Goal: Check status

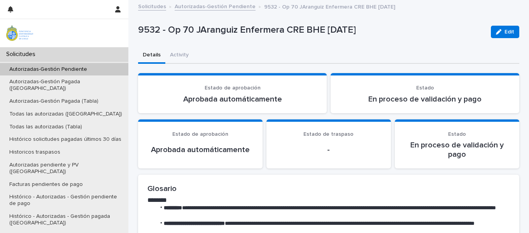
scroll to position [32, 0]
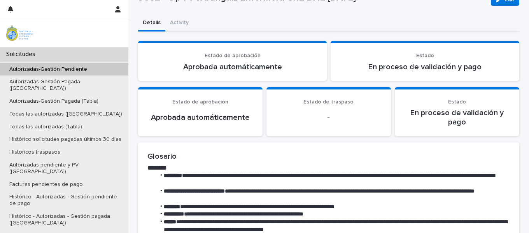
click at [88, 70] on p "Autorizadas-Gestión Pendiente" at bounding box center [48, 69] width 90 height 7
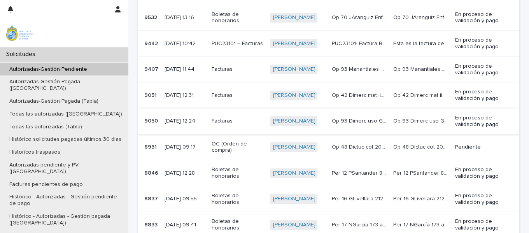
scroll to position [237, 0]
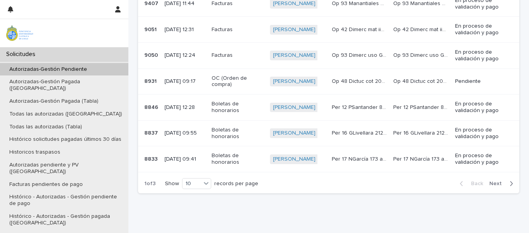
click at [255, 76] on p "OC (Orden de compra)" at bounding box center [238, 81] width 52 height 13
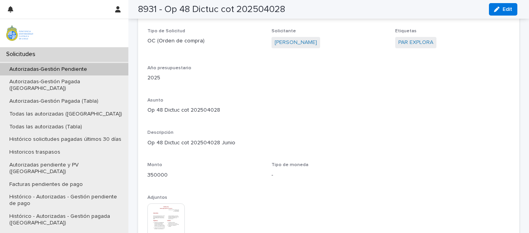
scroll to position [740, 0]
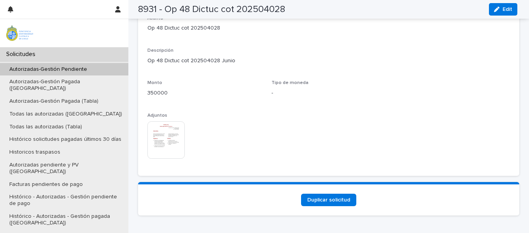
click at [173, 135] on img at bounding box center [166, 139] width 37 height 37
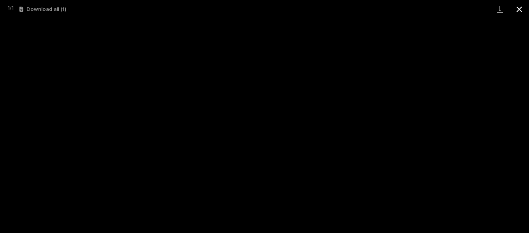
click at [517, 11] on button "Close gallery" at bounding box center [519, 9] width 19 height 18
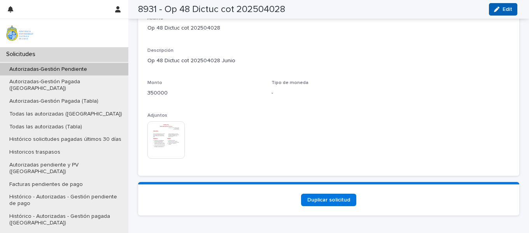
click at [494, 12] on button "Edit" at bounding box center [503, 9] width 28 height 12
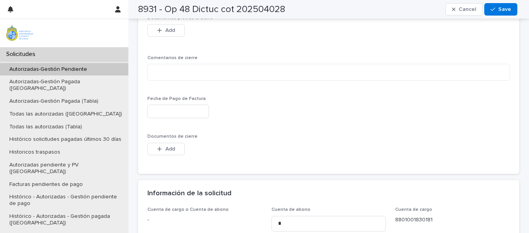
scroll to position [459, 0]
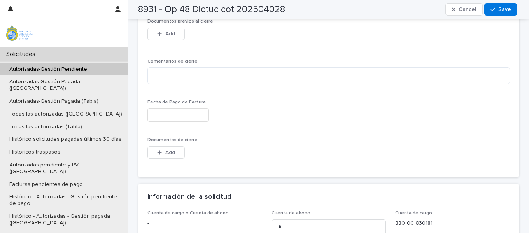
drag, startPoint x: 162, startPoint y: 151, endPoint x: 195, endPoint y: 151, distance: 33.5
click at [162, 151] on div "button" at bounding box center [161, 152] width 8 height 5
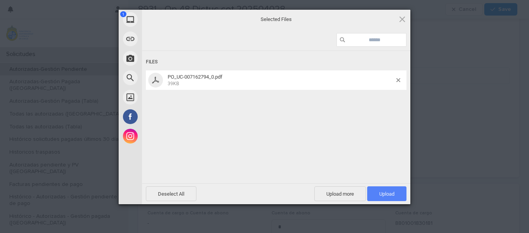
click at [381, 193] on span "Upload 1" at bounding box center [387, 194] width 15 height 6
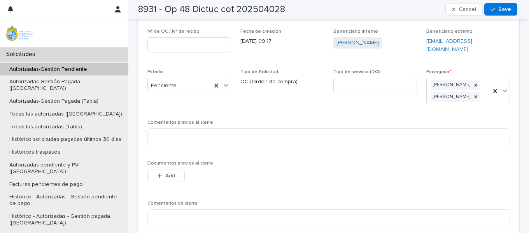
scroll to position [317, 0]
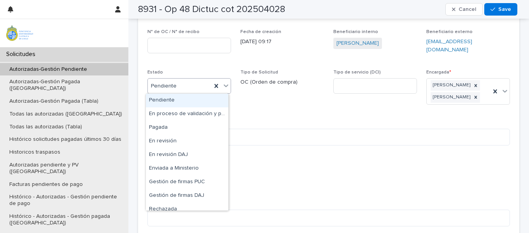
click at [223, 88] on icon at bounding box center [226, 86] width 8 height 8
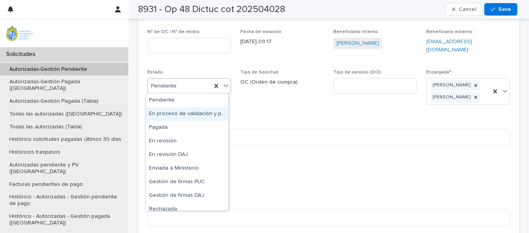
click at [189, 113] on div "En proceso de validación y pago" at bounding box center [187, 114] width 83 height 14
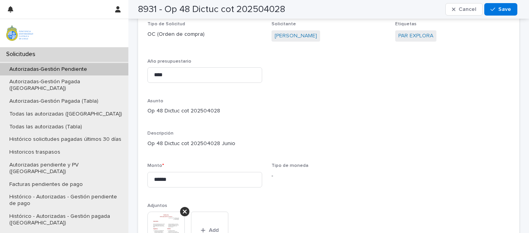
scroll to position [851, 0]
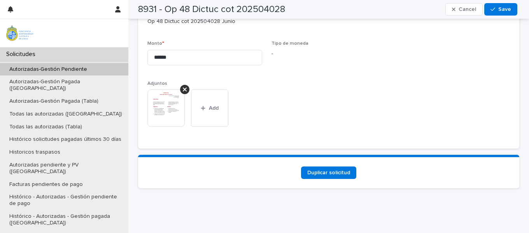
drag, startPoint x: 495, startPoint y: 10, endPoint x: 525, endPoint y: 14, distance: 29.8
click at [495, 10] on div "button" at bounding box center [495, 9] width 8 height 5
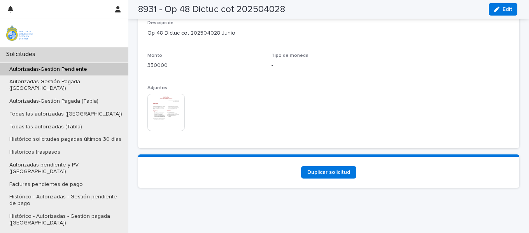
scroll to position [804, 0]
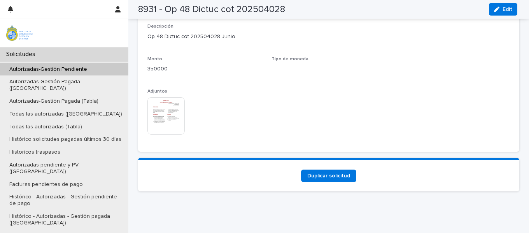
click at [73, 69] on p "Autorizadas-Gestión Pendiente" at bounding box center [48, 69] width 90 height 7
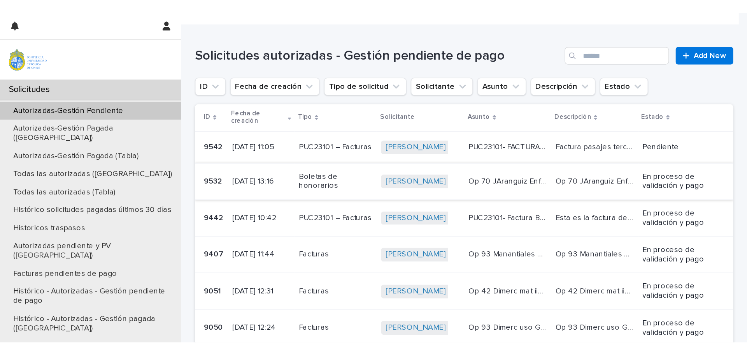
scroll to position [78, 0]
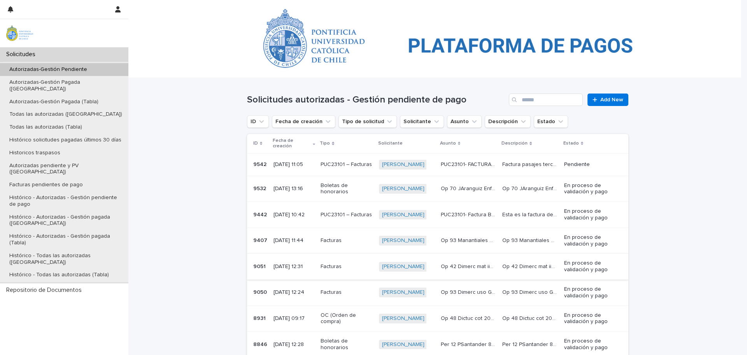
scroll to position [72, 0]
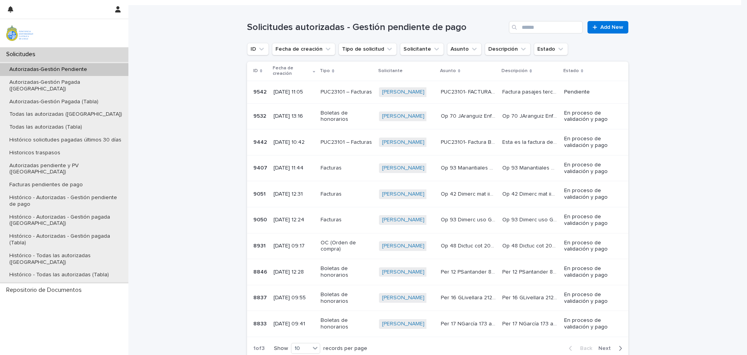
click at [707, 135] on div "Loading... Saving… Loading... Saving… Solicitudes autorizadas - Gestión pendien…" at bounding box center [437, 203] width 619 height 397
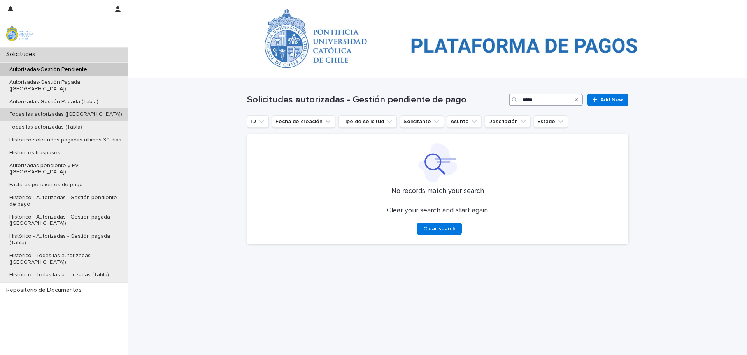
type input "*****"
click at [77, 111] on p "Todas las autorizadas ([GEOGRAPHIC_DATA])" at bounding box center [65, 114] width 125 height 7
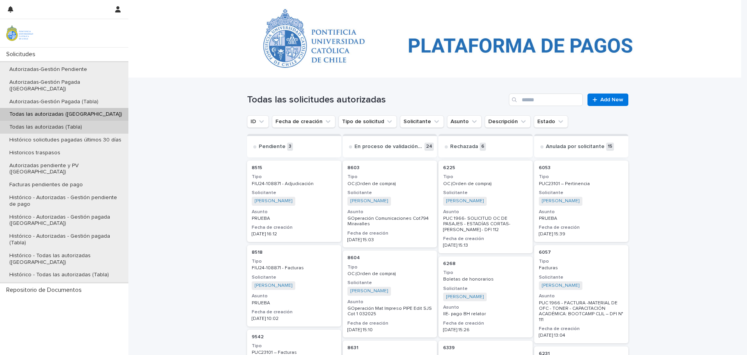
click at [76, 124] on p "Todas las autorizadas (Tabla)" at bounding box center [45, 127] width 85 height 7
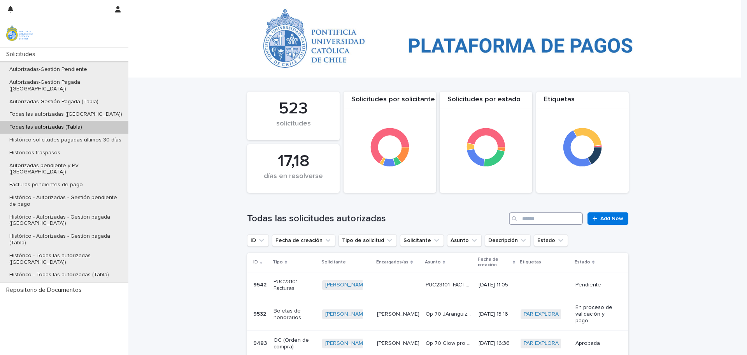
click at [539, 222] on input "Search" at bounding box center [546, 218] width 74 height 12
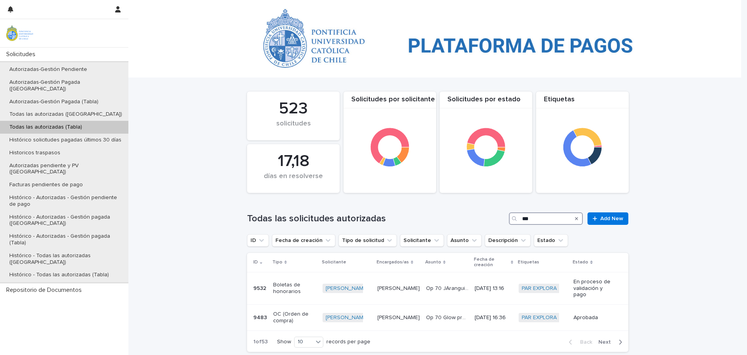
type input "**"
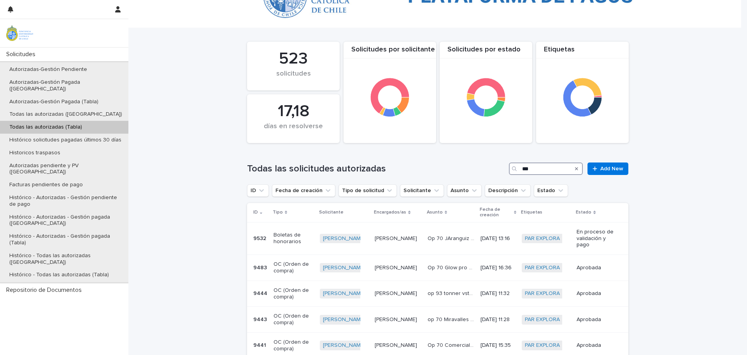
scroll to position [51, 0]
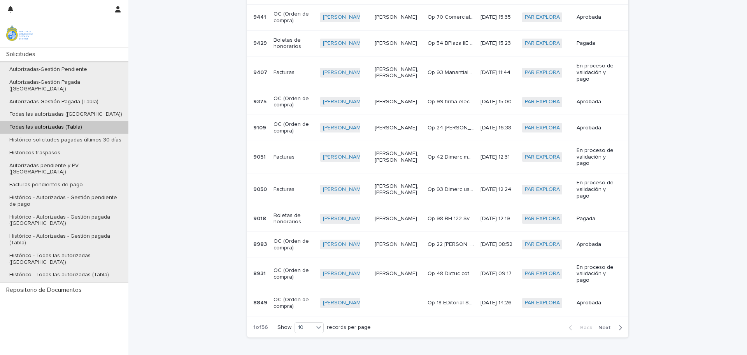
scroll to position [405, 0]
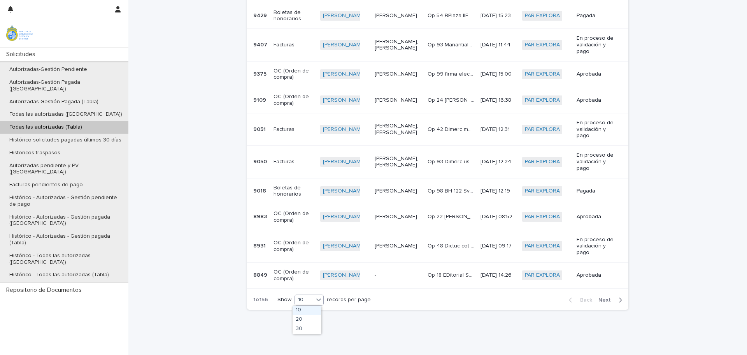
click at [310, 300] on div "10" at bounding box center [304, 299] width 19 height 8
click at [309, 327] on div "30" at bounding box center [307, 328] width 28 height 9
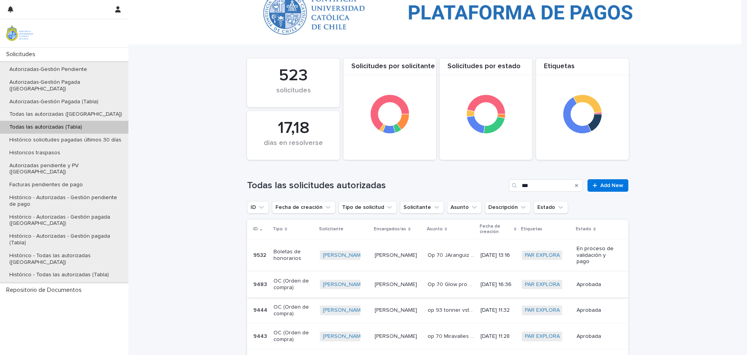
scroll to position [78, 0]
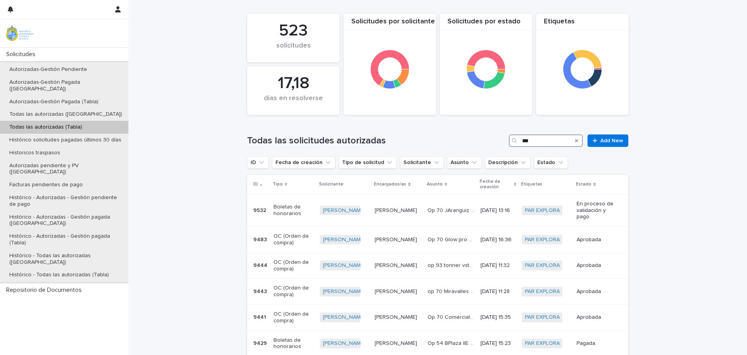
click at [540, 142] on input "**" at bounding box center [546, 140] width 74 height 12
type input "*"
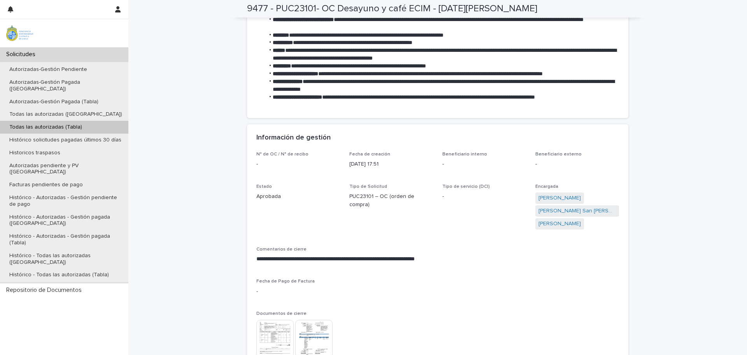
scroll to position [195, 0]
click at [77, 124] on p "Todas las autorizadas (Tabla)" at bounding box center [45, 127] width 85 height 7
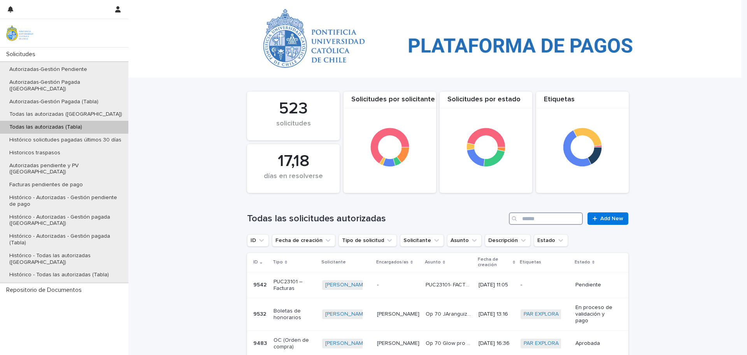
click at [549, 218] on input "Search" at bounding box center [546, 218] width 74 height 12
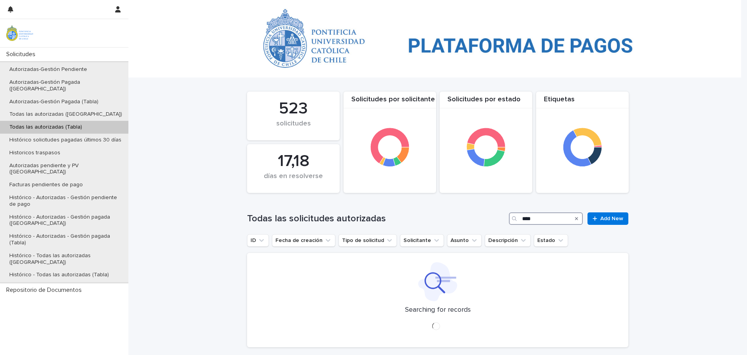
type input "****"
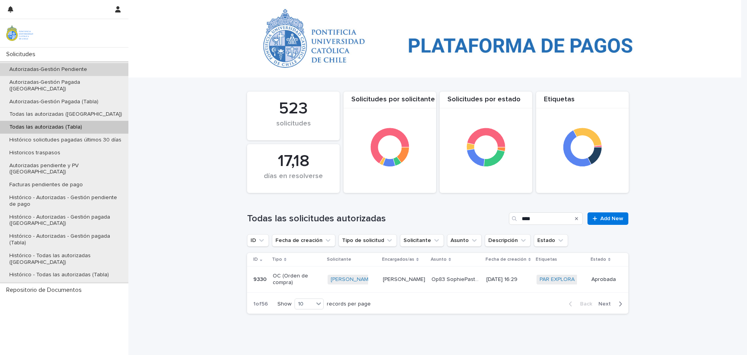
click at [91, 70] on div "Autorizadas-Gestión Pendiente" at bounding box center [64, 69] width 128 height 13
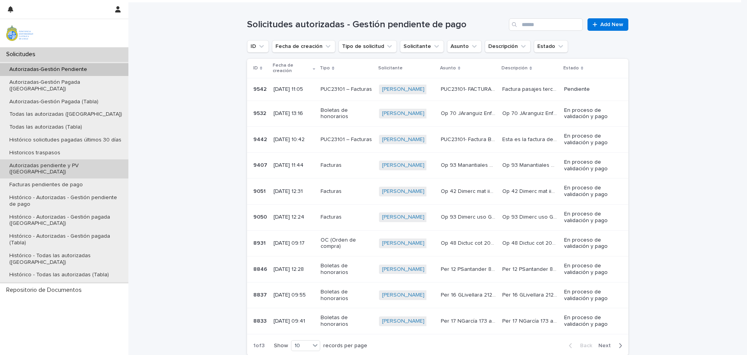
scroll to position [37, 0]
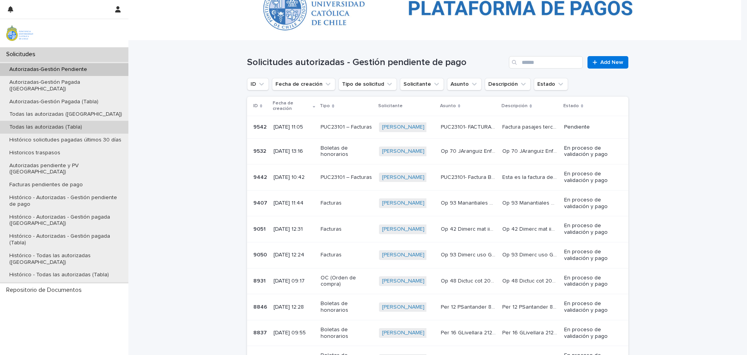
click at [77, 124] on p "Todas las autorizadas (Tabla)" at bounding box center [45, 127] width 85 height 7
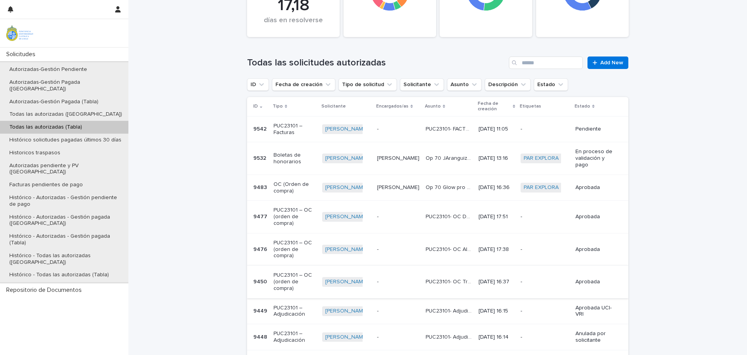
scroll to position [269, 0]
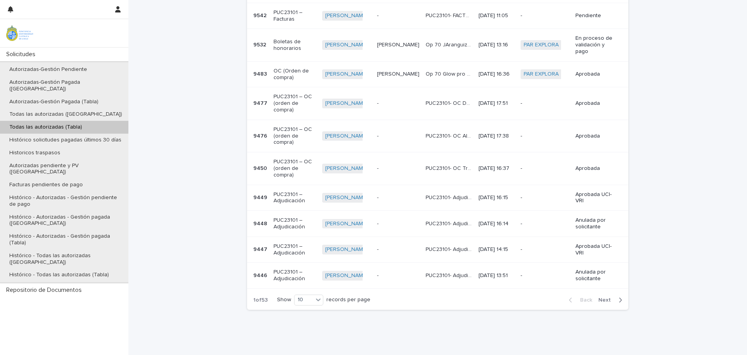
click at [607, 298] on span "Next" at bounding box center [607, 299] width 17 height 5
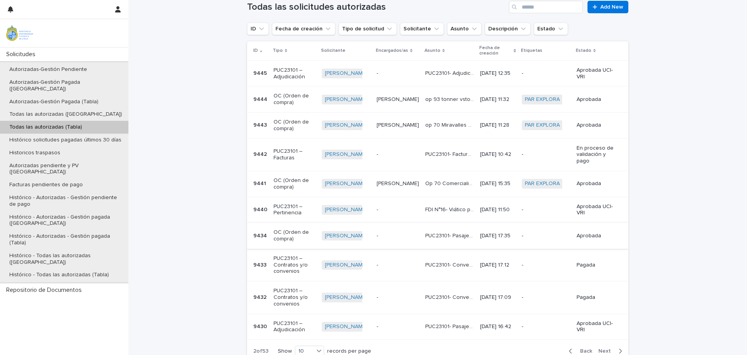
scroll to position [262, 0]
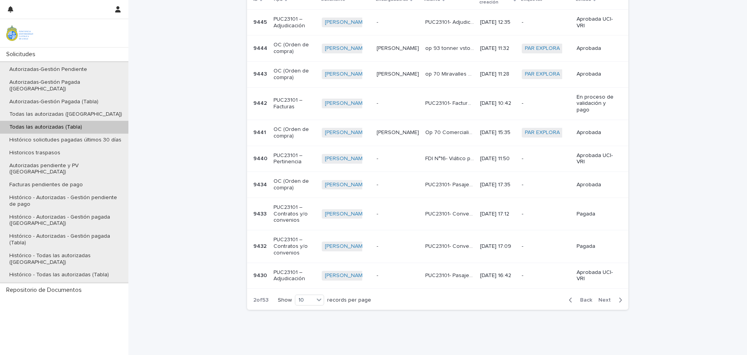
click at [605, 302] on span "Next" at bounding box center [607, 299] width 17 height 5
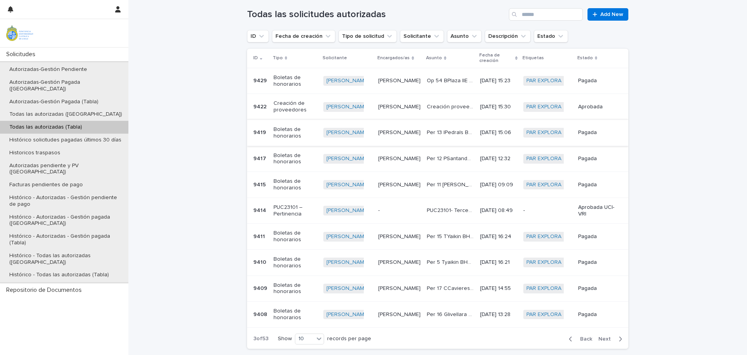
scroll to position [243, 0]
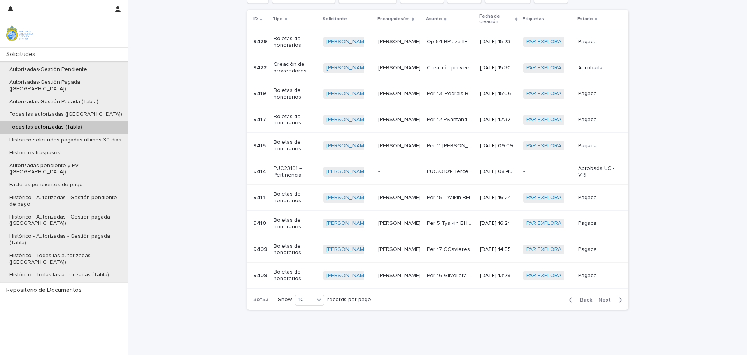
click at [601, 301] on span "Next" at bounding box center [607, 299] width 17 height 5
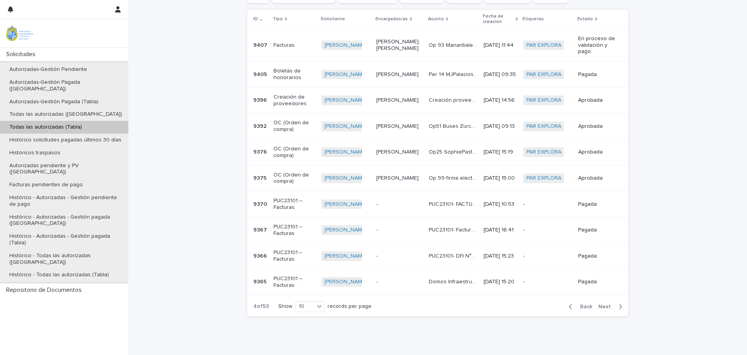
scroll to position [246, 0]
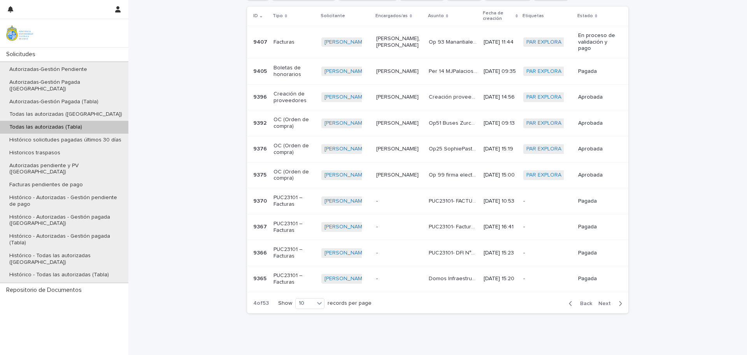
click at [596, 303] on button "Next" at bounding box center [612, 303] width 33 height 7
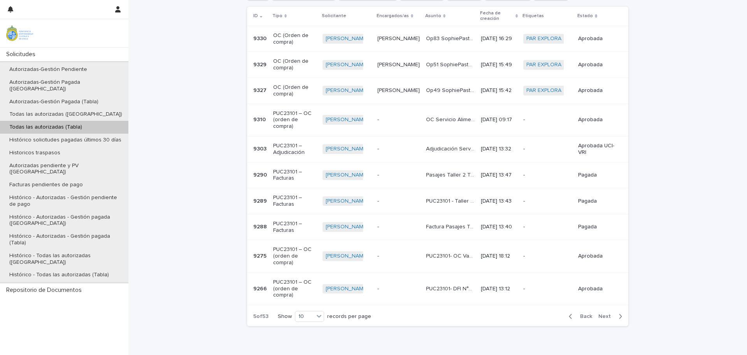
scroll to position [243, 0]
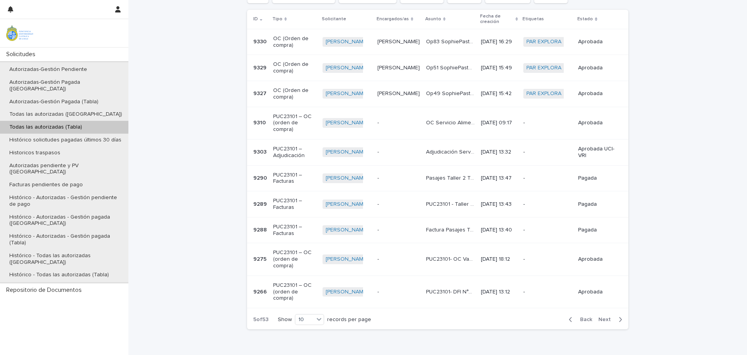
click at [435, 43] on p "Op83 SophiePasteleria Cot1604" at bounding box center [451, 41] width 50 height 8
